Goal: Task Accomplishment & Management: Use online tool/utility

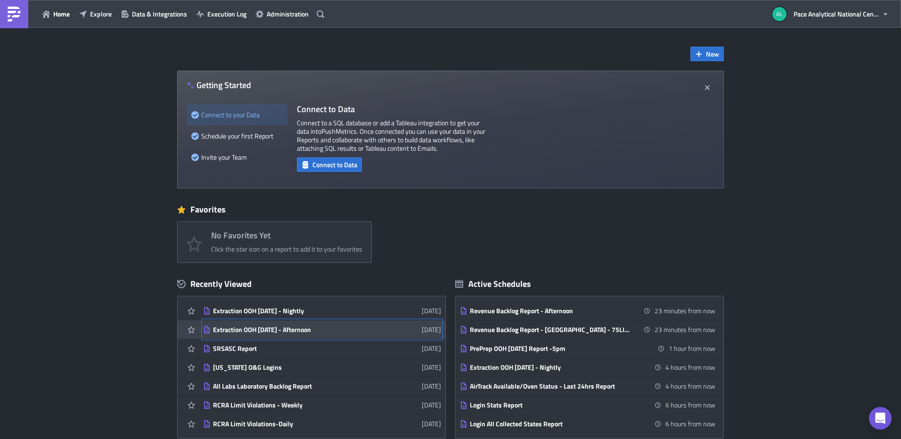
click at [284, 325] on link "Extraction OOH Today - Afternoon 5 days ago" at bounding box center [322, 329] width 238 height 18
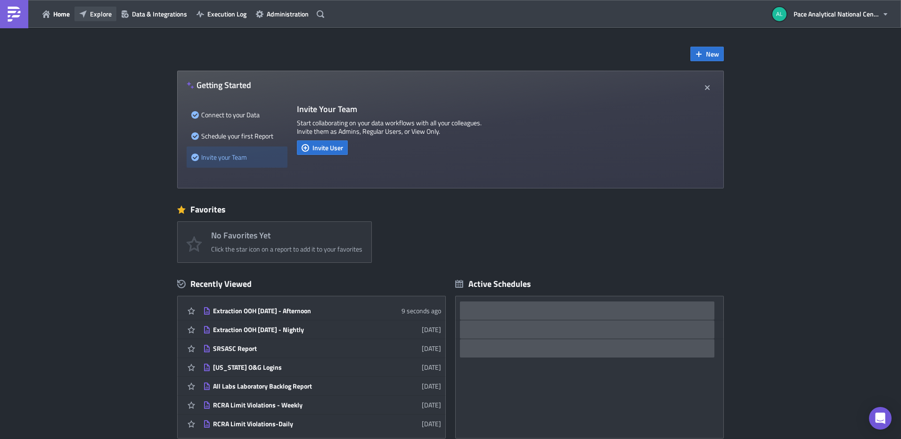
click at [98, 12] on span "Explore" at bounding box center [101, 14] width 22 height 10
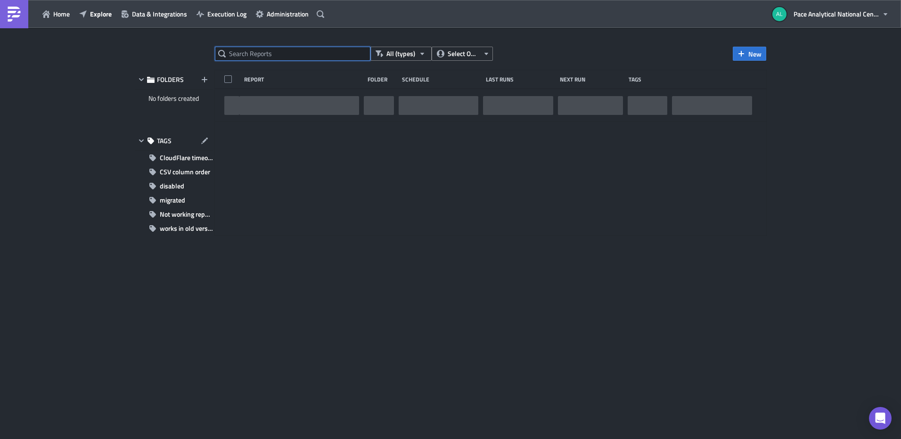
click at [287, 54] on input "text" at bounding box center [292, 54] width 155 height 14
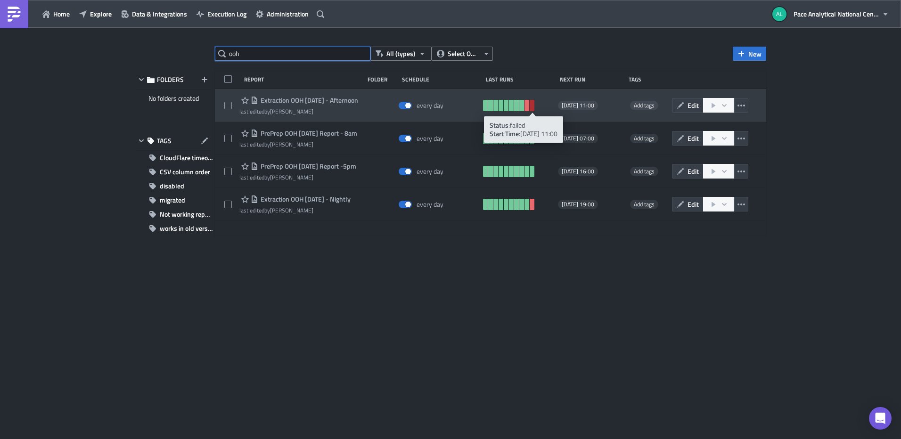
type input "ooh"
click at [532, 104] on link at bounding box center [532, 105] width 5 height 11
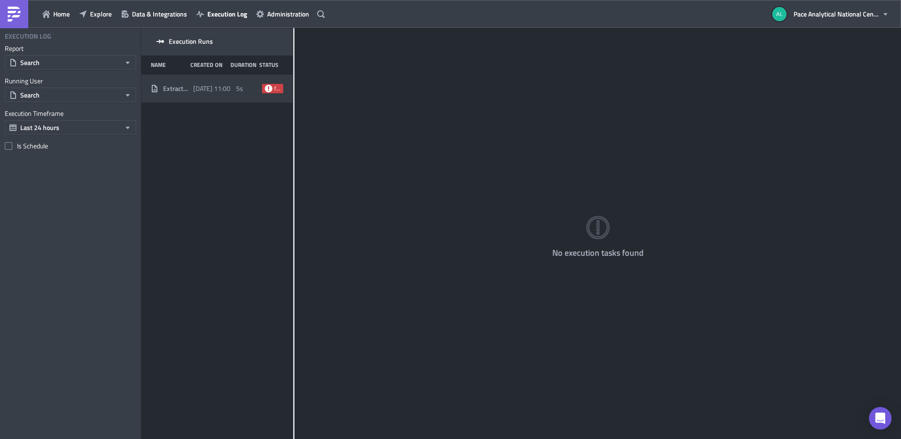
click at [270, 84] on span "failed" at bounding box center [272, 88] width 21 height 9
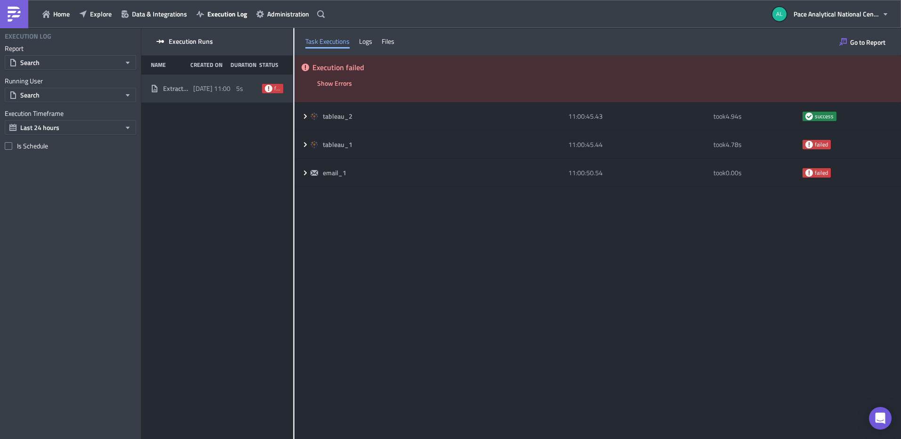
click at [336, 68] on h5 "Execution failed" at bounding box center [602, 68] width 581 height 8
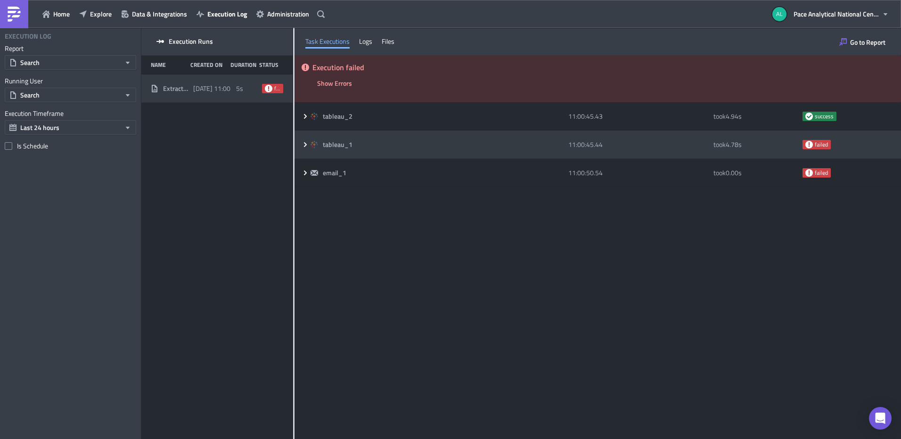
click at [306, 145] on icon at bounding box center [305, 144] width 3 height 5
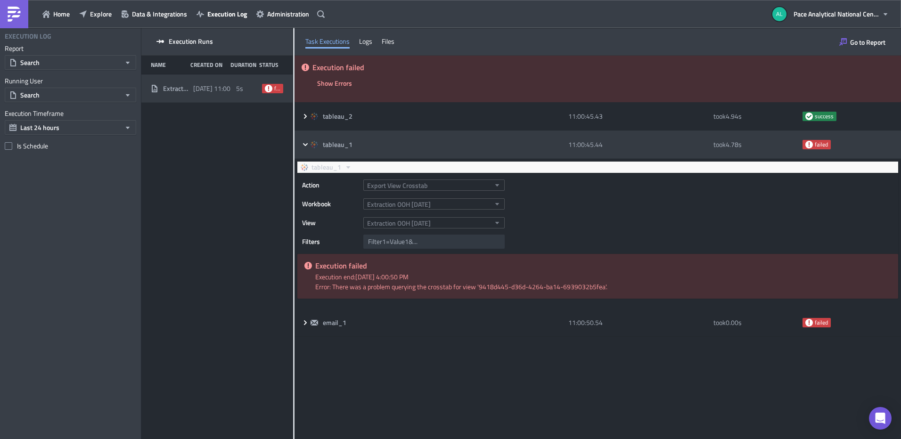
click at [308, 144] on icon at bounding box center [306, 145] width 8 height 8
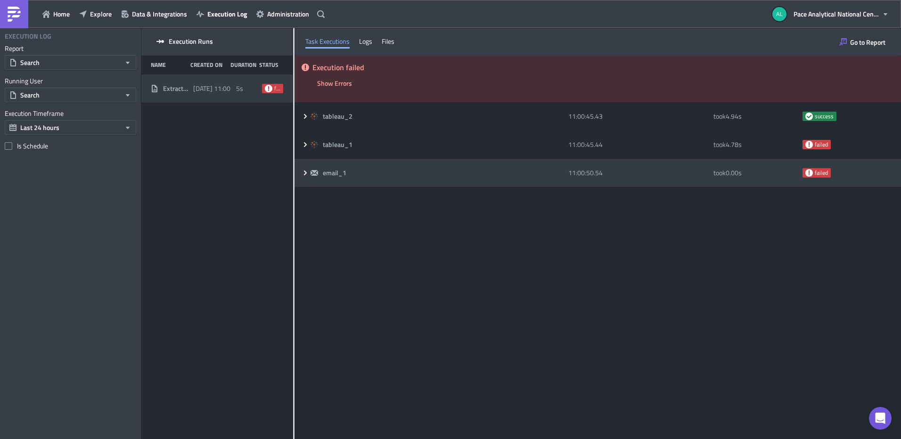
click at [304, 174] on icon at bounding box center [306, 173] width 8 height 8
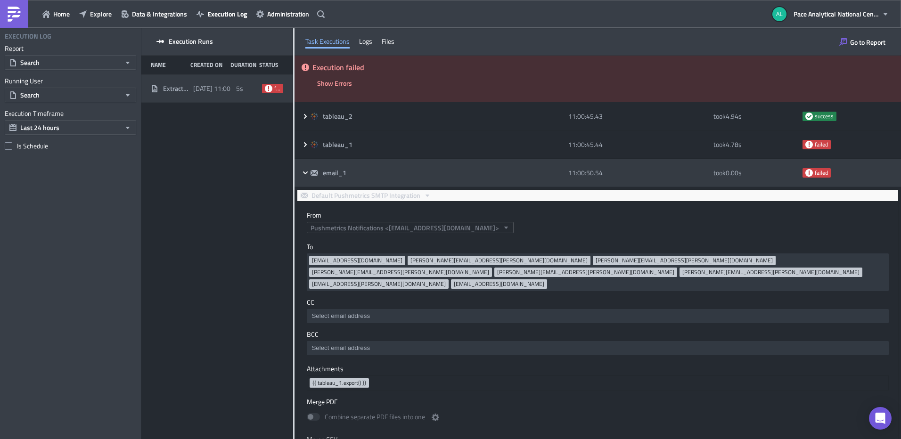
click at [307, 174] on icon at bounding box center [306, 173] width 8 height 8
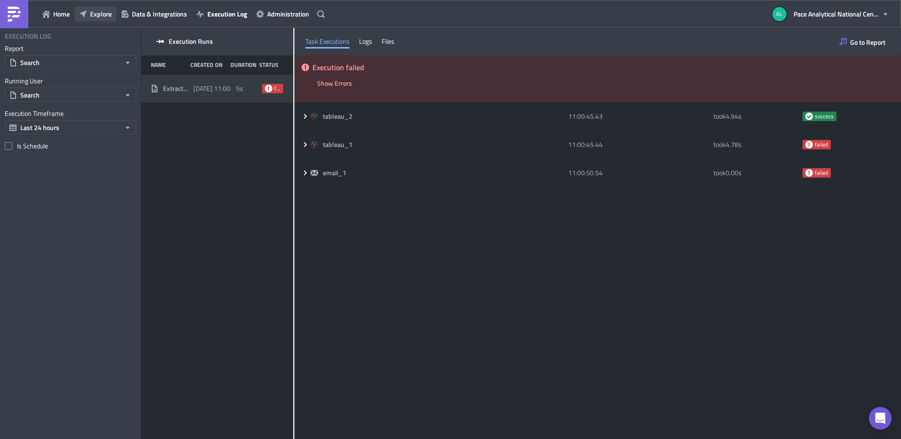
click at [90, 14] on span "Explore" at bounding box center [101, 14] width 22 height 10
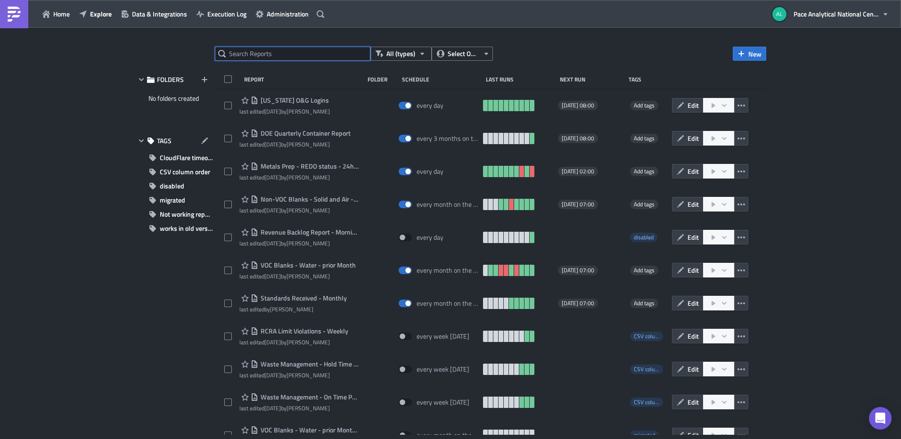
click at [270, 53] on input "text" at bounding box center [292, 54] width 155 height 14
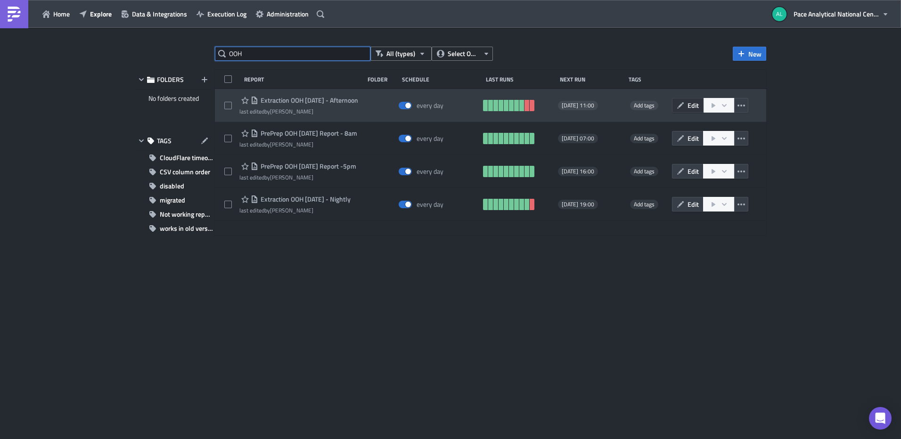
type input "OOH"
click at [683, 104] on icon "button" at bounding box center [681, 106] width 8 height 8
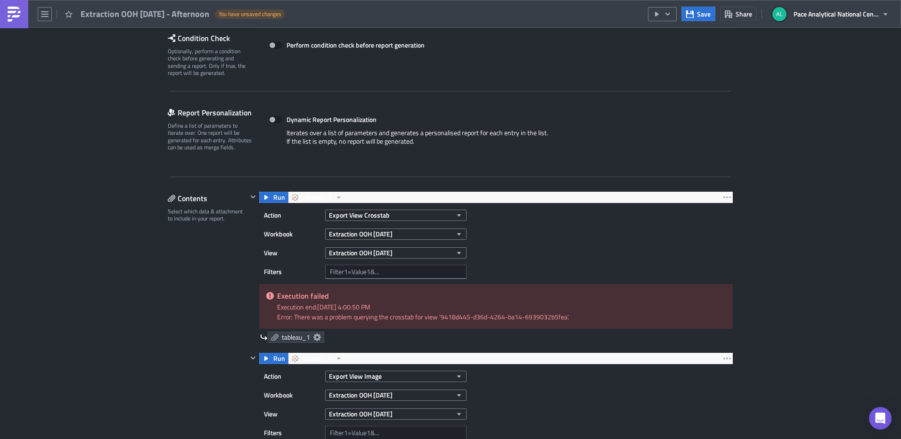
scroll to position [188, 0]
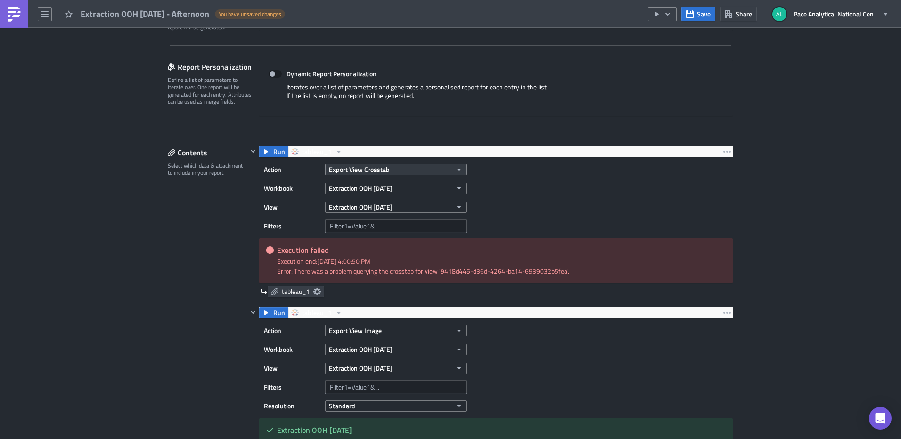
click at [448, 167] on button "Export View Crosstab" at bounding box center [395, 169] width 141 height 11
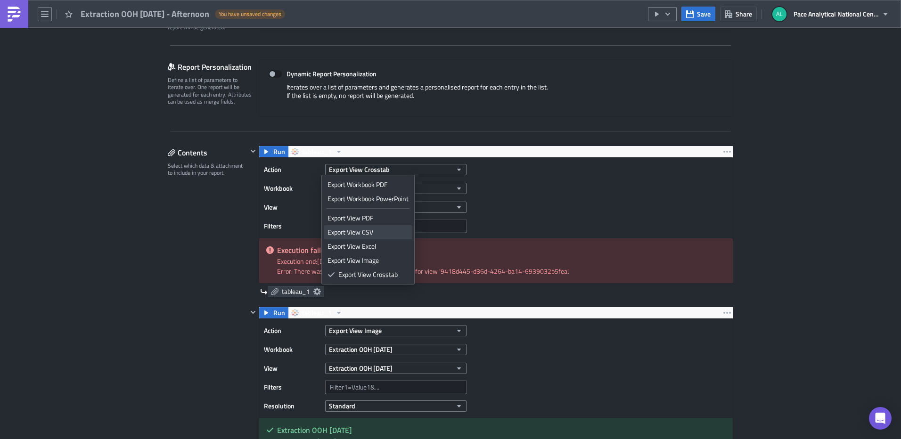
click at [386, 232] on div "Export View CSV" at bounding box center [367, 232] width 81 height 9
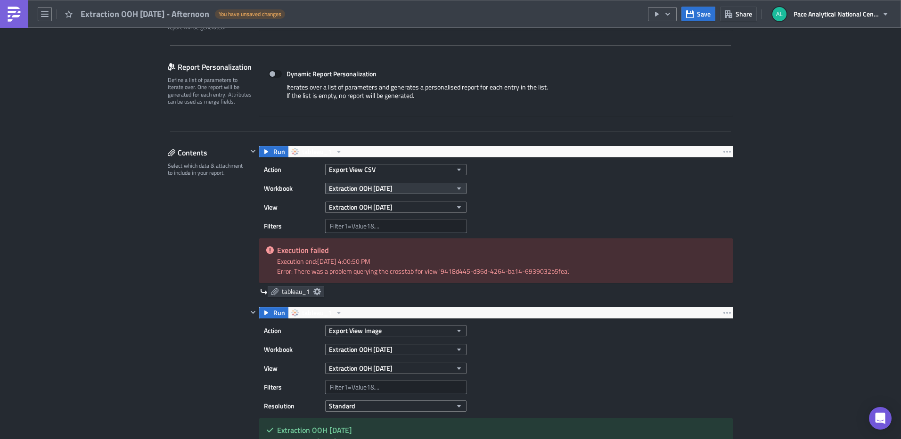
click at [439, 185] on button "Extraction OOH [DATE]" at bounding box center [395, 188] width 141 height 11
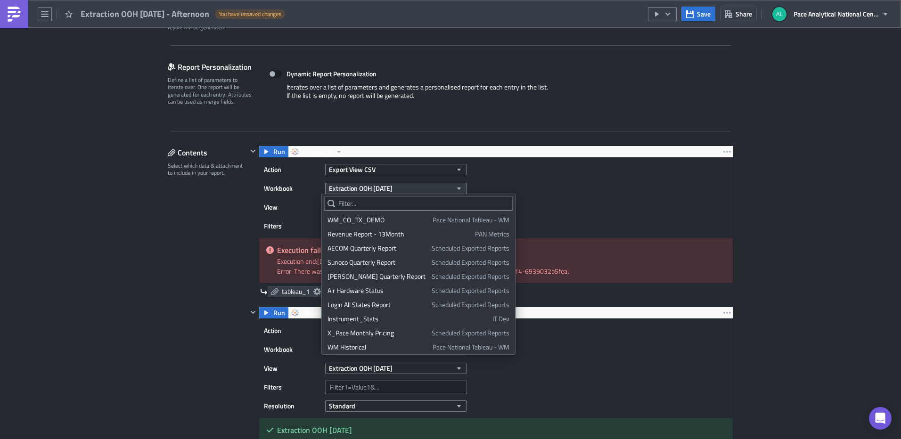
scroll to position [1020, 0]
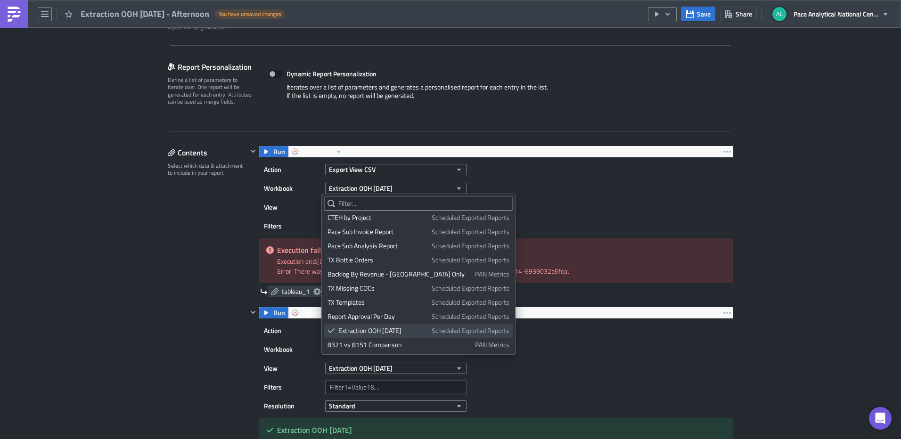
click at [390, 330] on div "Extraction OOH [DATE]" at bounding box center [383, 330] width 90 height 9
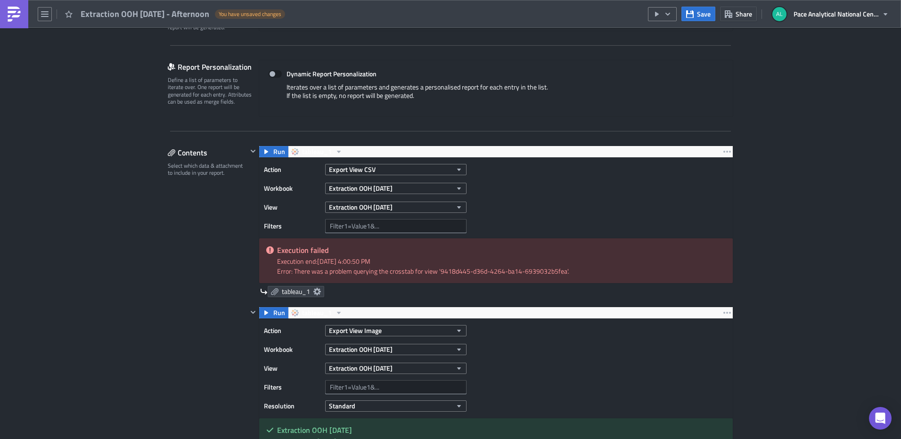
click at [198, 235] on div "Contents Select which data & attachment to include in your report." at bounding box center [208, 379] width 80 height 467
click at [292, 291] on span "tableau_1" at bounding box center [296, 291] width 28 height 8
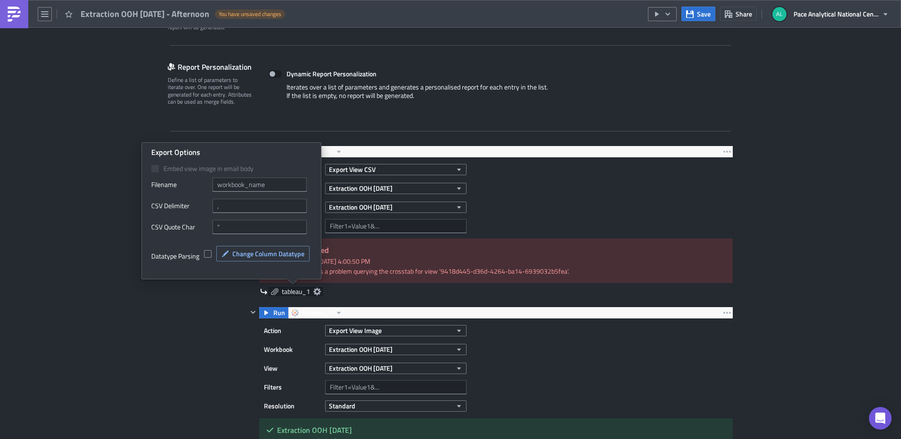
click at [189, 267] on div "Datatype Parsing Change Column Datatype" at bounding box center [231, 258] width 160 height 35
drag, startPoint x: 189, startPoint y: 267, endPoint x: 162, endPoint y: 268, distance: 26.9
click at [162, 268] on div "Datatype Parsing Change Column Datatype" at bounding box center [231, 258] width 160 height 35
click at [262, 295] on icon at bounding box center [264, 292] width 8 height 8
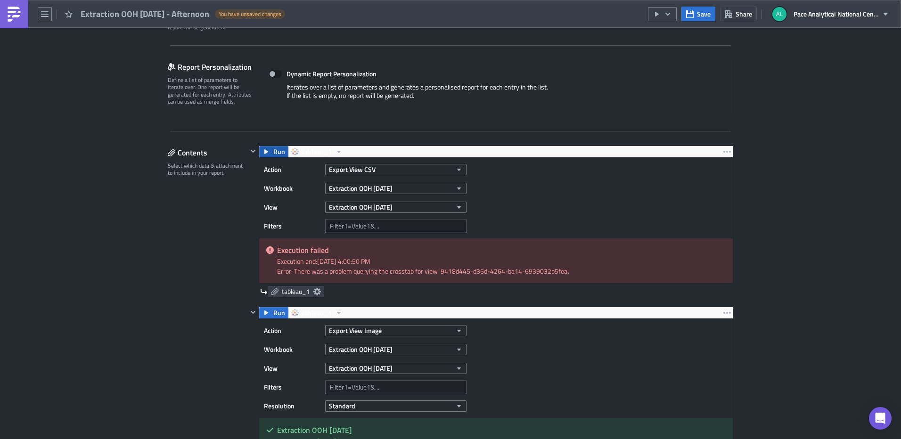
click at [262, 149] on icon "button" at bounding box center [266, 152] width 8 height 8
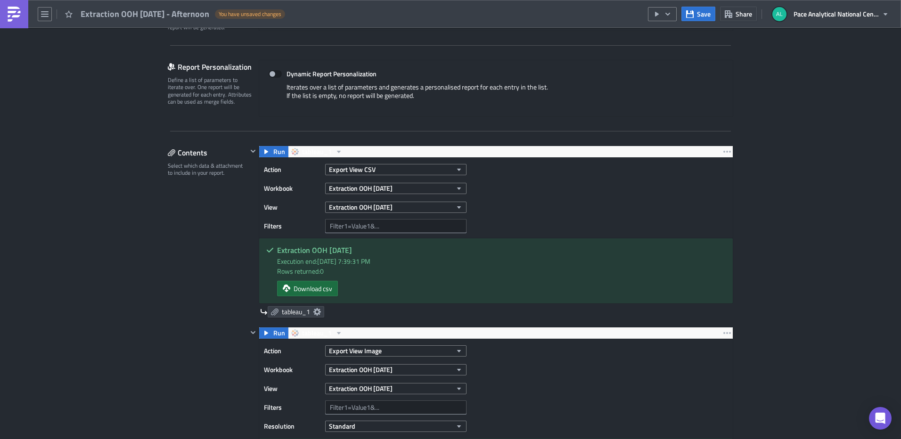
click at [302, 291] on span "Download csv" at bounding box center [313, 289] width 39 height 10
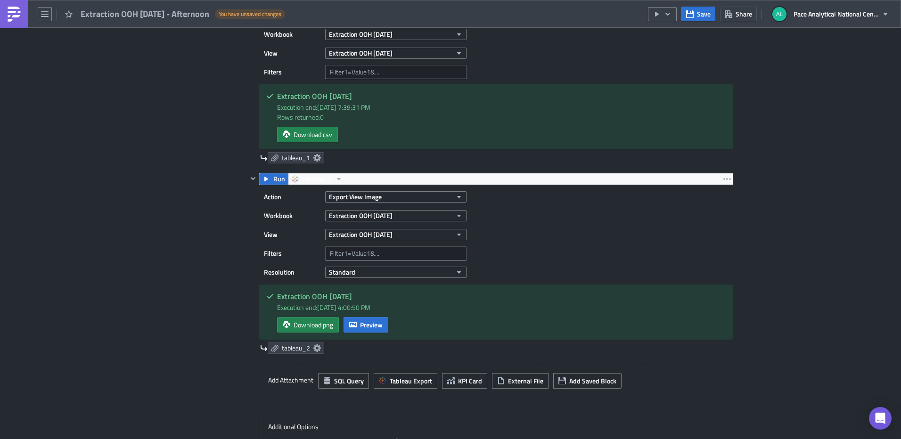
scroll to position [368, 0]
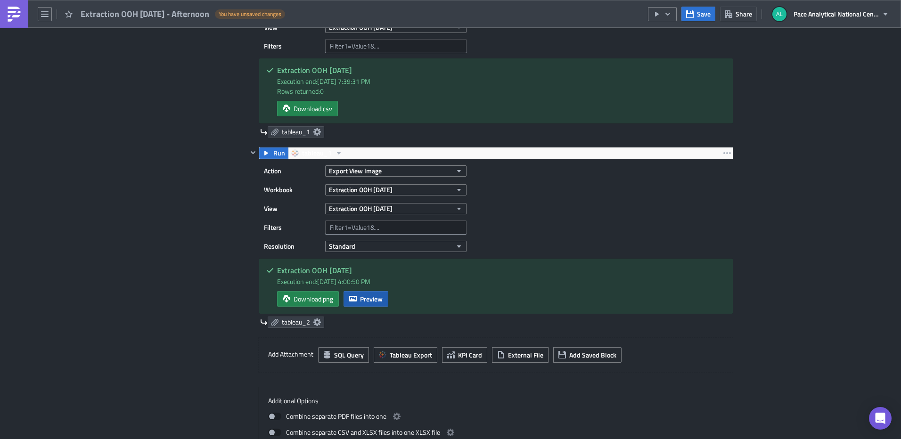
click at [363, 294] on span "Preview" at bounding box center [371, 299] width 23 height 10
click at [780, 180] on body "Extraction OOH [DATE] - Afternoon You have unsaved changes Save Share Pace Anal…" at bounding box center [450, 220] width 901 height 441
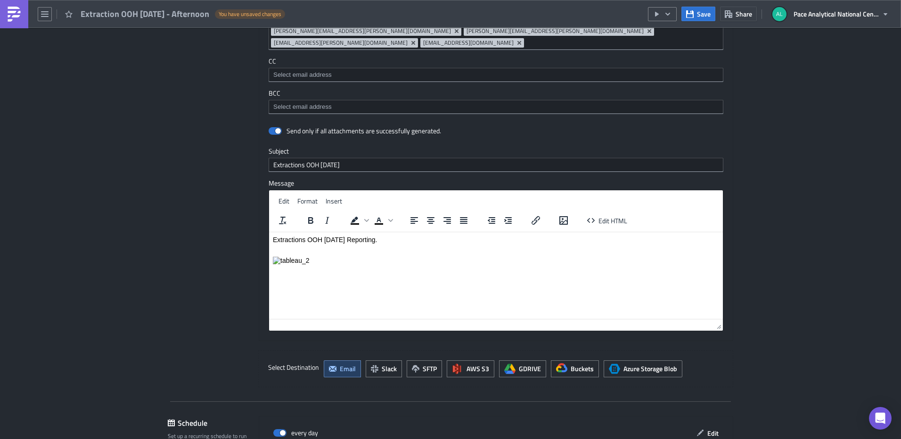
scroll to position [1010, 0]
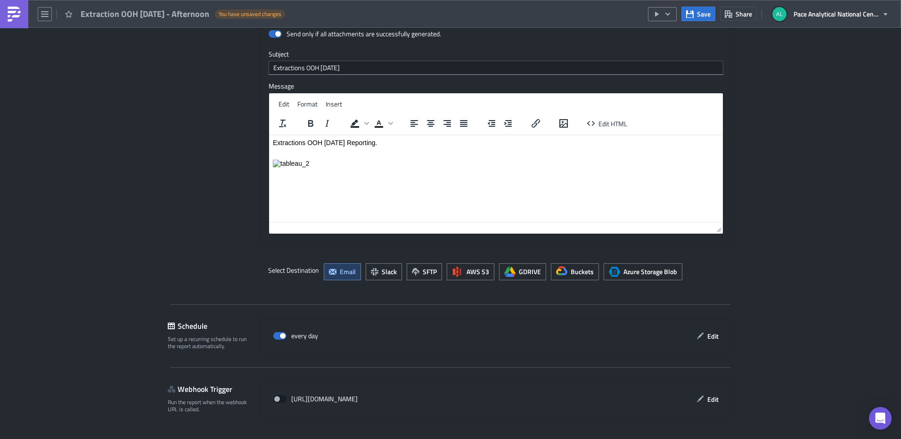
click at [700, 439] on span "Save & Exit" at bounding box center [712, 447] width 32 height 10
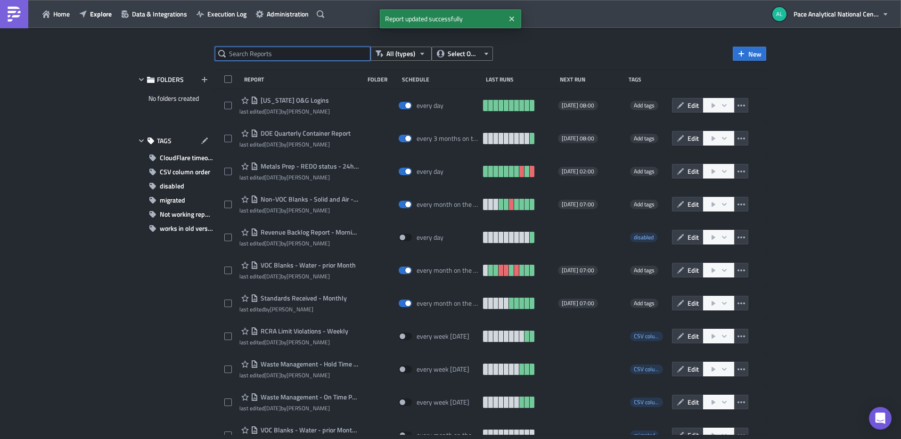
click at [282, 54] on input "text" at bounding box center [292, 54] width 155 height 14
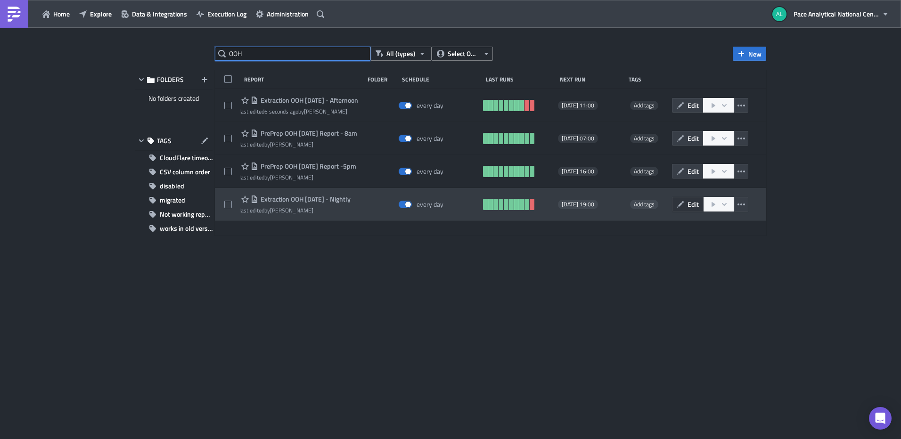
type input "OOH"
click at [688, 204] on span "Edit" at bounding box center [692, 204] width 11 height 10
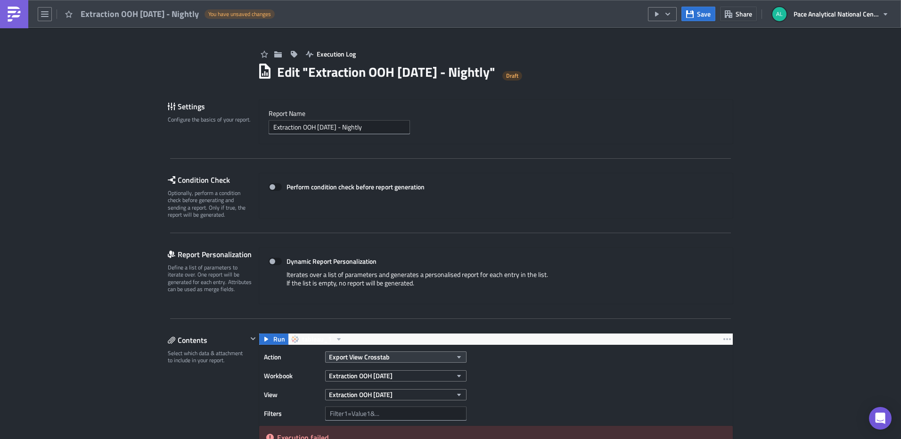
click at [455, 356] on icon "button" at bounding box center [459, 357] width 8 height 8
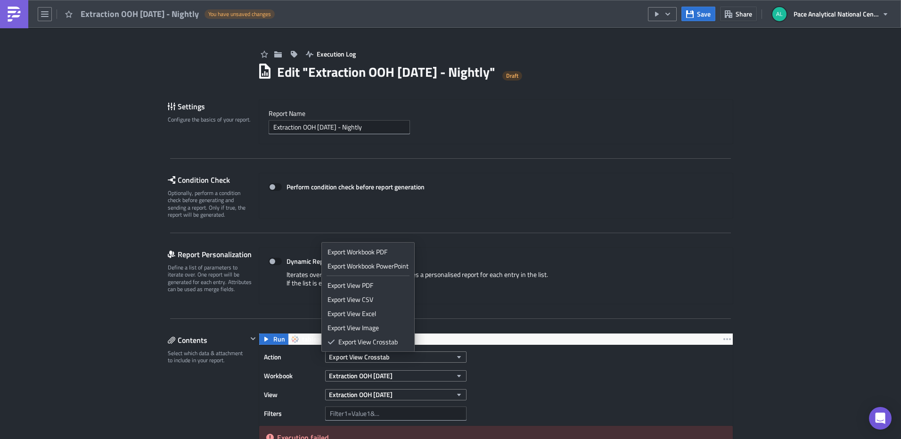
click at [693, 256] on div "Dynamic Report Personalization Iterates over a list of parameters and generates…" at bounding box center [496, 275] width 474 height 57
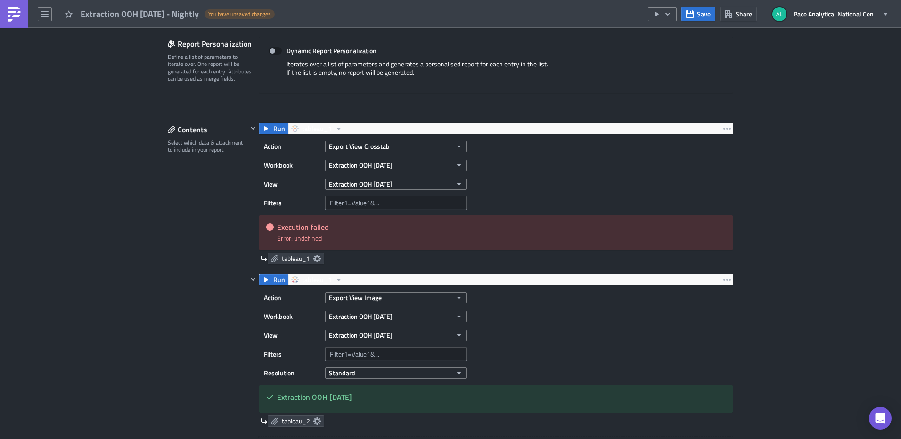
scroll to position [220, 0]
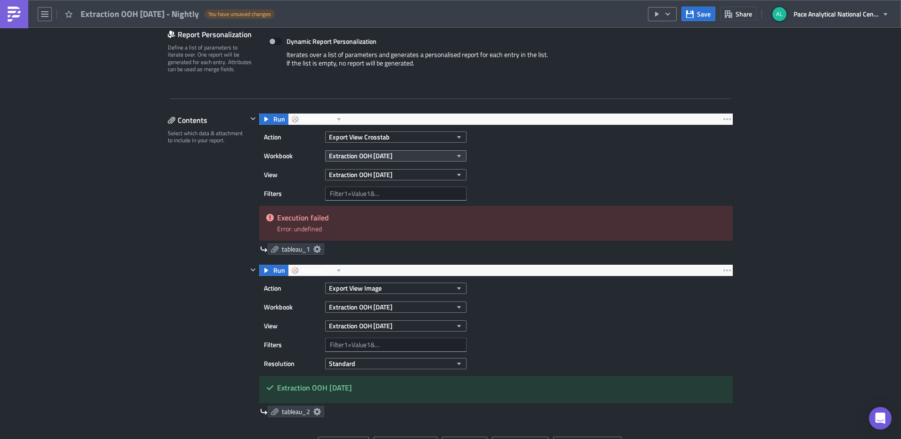
click at [420, 157] on button "Extraction OOH [DATE]" at bounding box center [395, 155] width 141 height 11
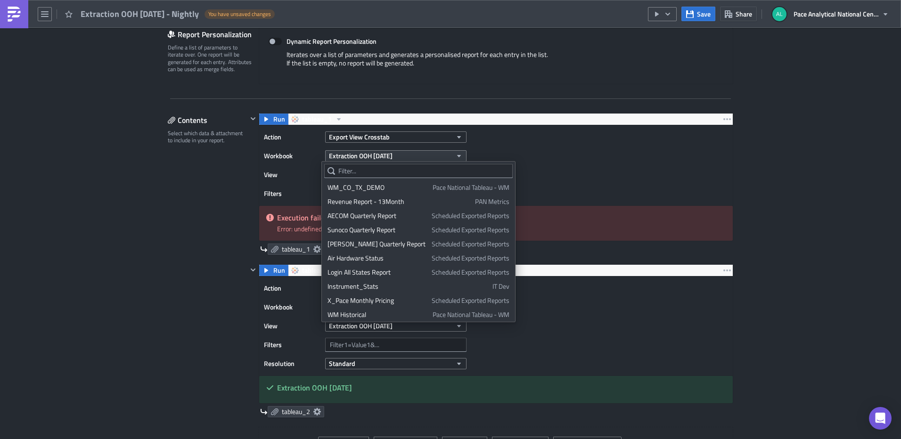
scroll to position [1020, 0]
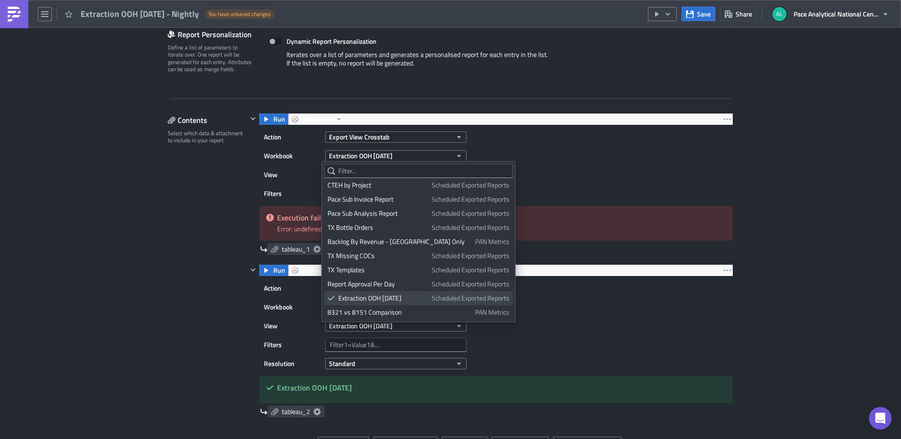
click at [368, 294] on div "Extraction OOH [DATE]" at bounding box center [383, 298] width 90 height 9
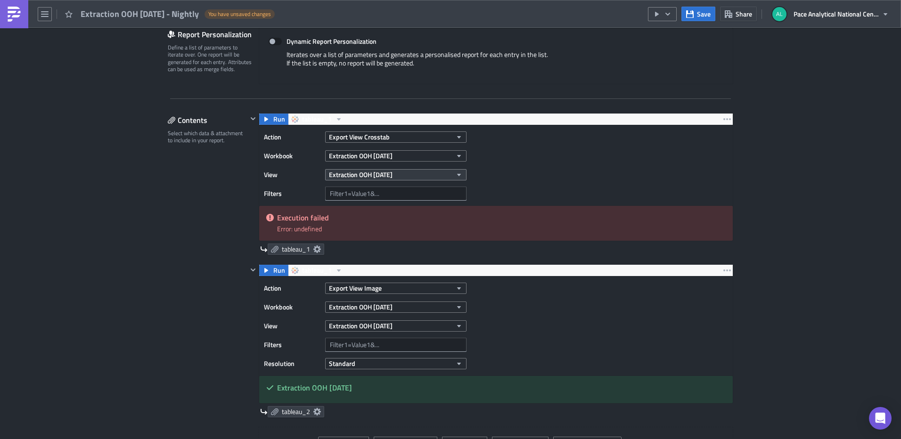
click at [430, 175] on button "Extraction OOH [DATE]" at bounding box center [395, 174] width 141 height 11
click at [364, 206] on div "Extraction OOH [DATE]" at bounding box center [374, 206] width 73 height 9
click at [264, 117] on icon "button" at bounding box center [266, 119] width 8 height 8
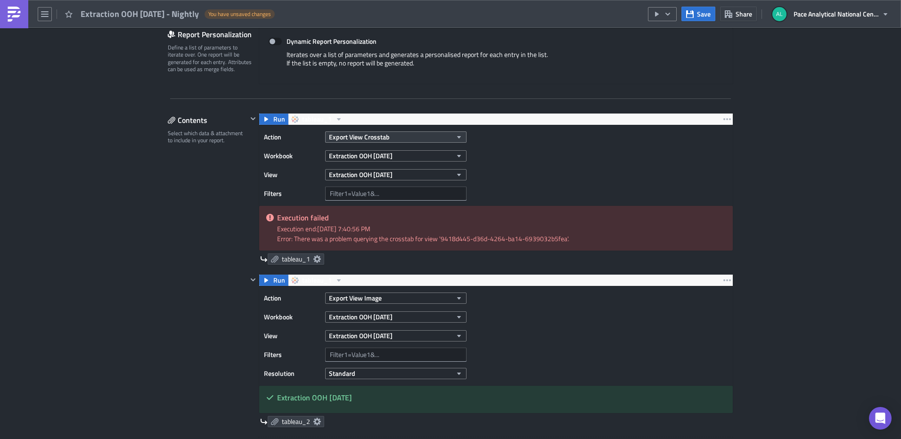
click at [436, 133] on button "Export View Crosstab" at bounding box center [395, 136] width 141 height 11
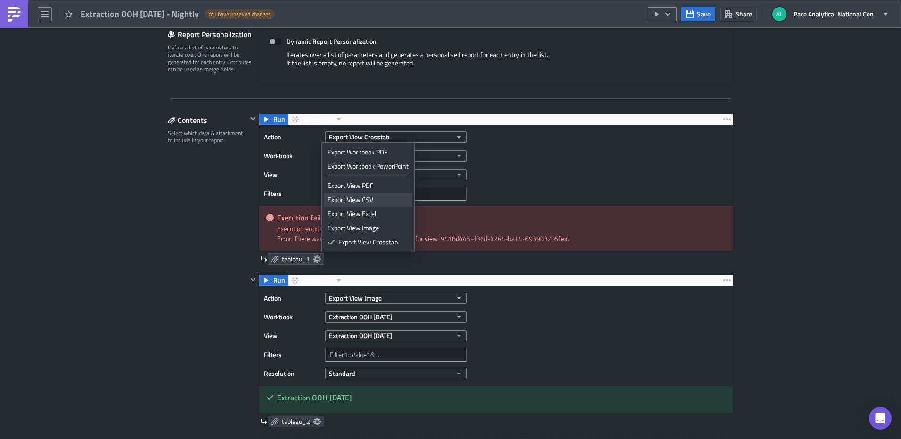
click at [359, 198] on div "Export View CSV" at bounding box center [367, 199] width 81 height 9
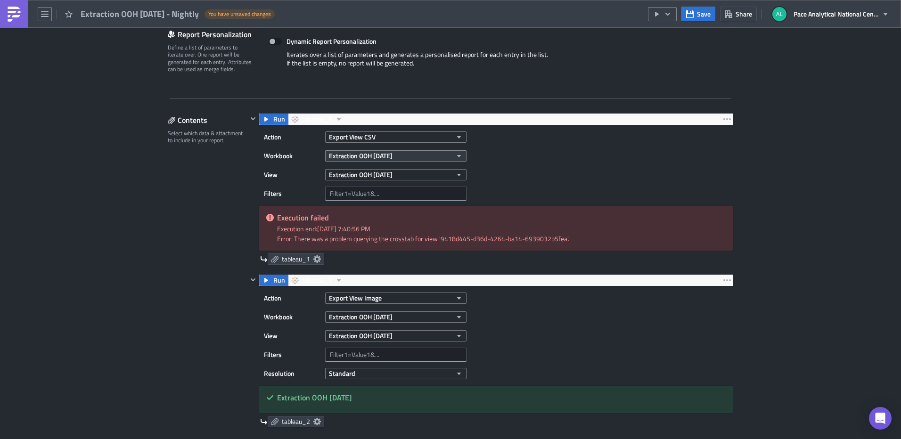
click at [392, 155] on button "Extraction OOH [DATE]" at bounding box center [395, 155] width 141 height 11
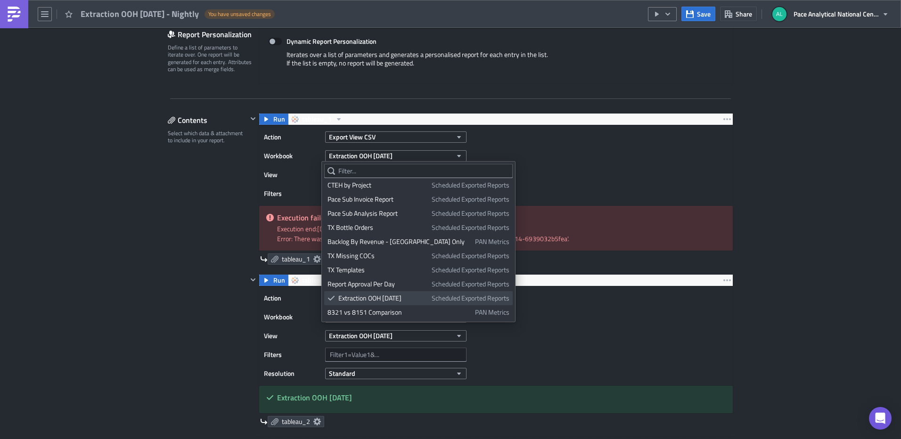
click at [384, 301] on div "Extraction OOH [DATE]" at bounding box center [383, 298] width 90 height 9
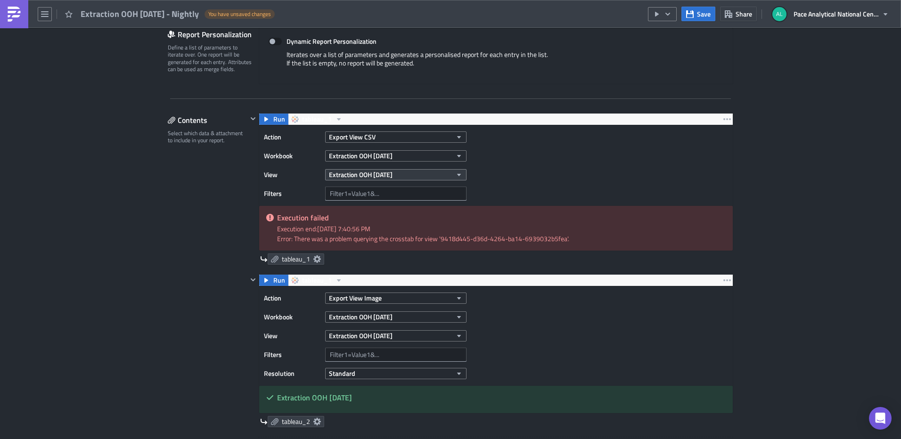
click at [422, 172] on button "Extraction OOH [DATE]" at bounding box center [395, 174] width 141 height 11
click at [373, 206] on div "Extraction OOH [DATE]" at bounding box center [374, 206] width 73 height 9
click at [313, 259] on icon at bounding box center [317, 259] width 8 height 8
click at [190, 226] on div "Contents Select which data & attachment to include in your report." at bounding box center [208, 332] width 80 height 439
click at [267, 118] on button "Run" at bounding box center [273, 119] width 29 height 11
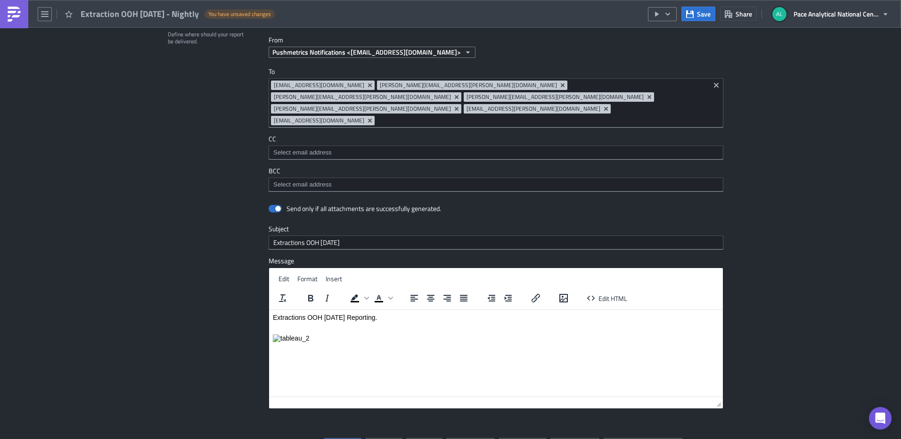
scroll to position [973, 0]
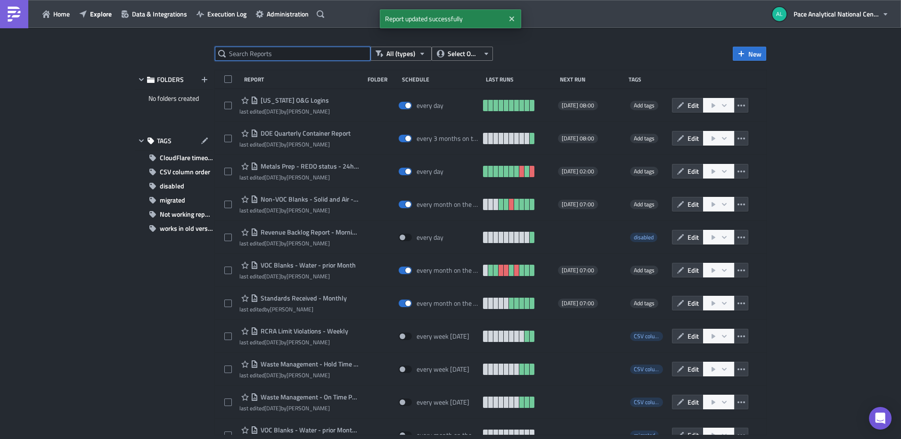
click at [268, 54] on input "text" at bounding box center [292, 54] width 155 height 14
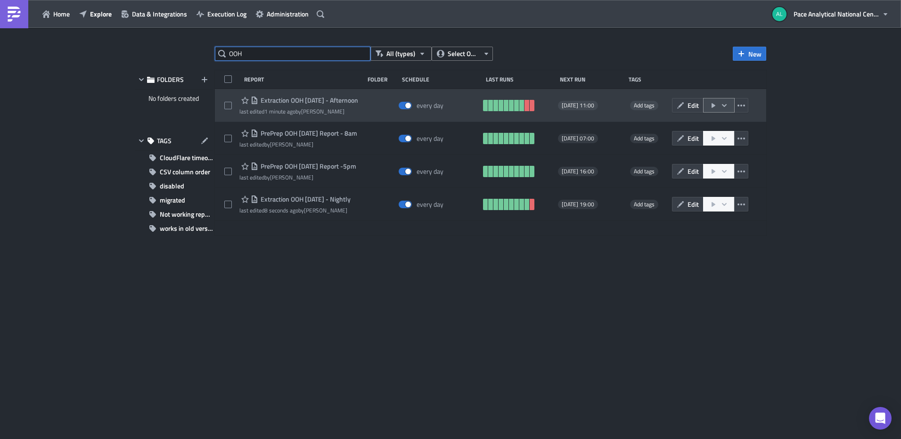
type input "OOH"
click at [727, 105] on icon "button" at bounding box center [724, 106] width 8 height 8
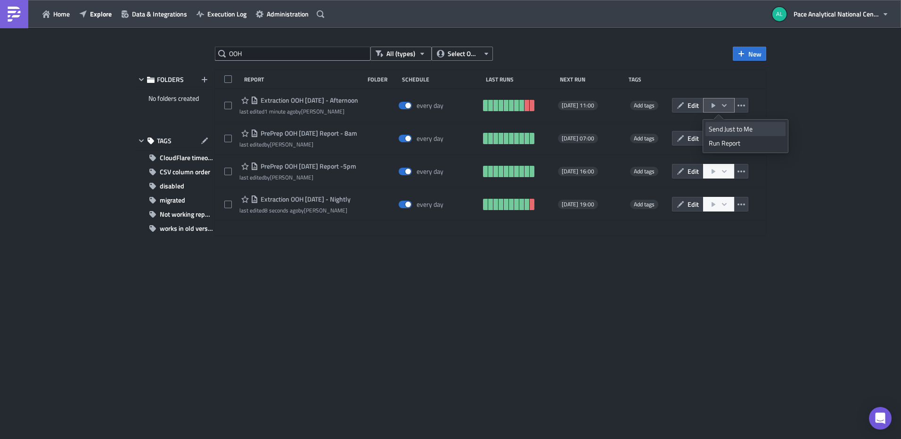
click at [733, 128] on div "Send Just to Me" at bounding box center [746, 128] width 74 height 9
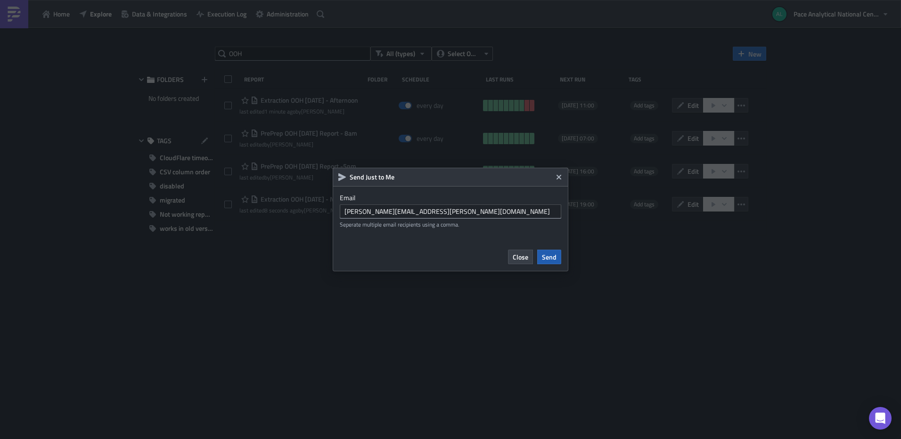
click at [552, 257] on span "Send" at bounding box center [549, 257] width 15 height 10
